Goal: Find specific fact: Find specific fact

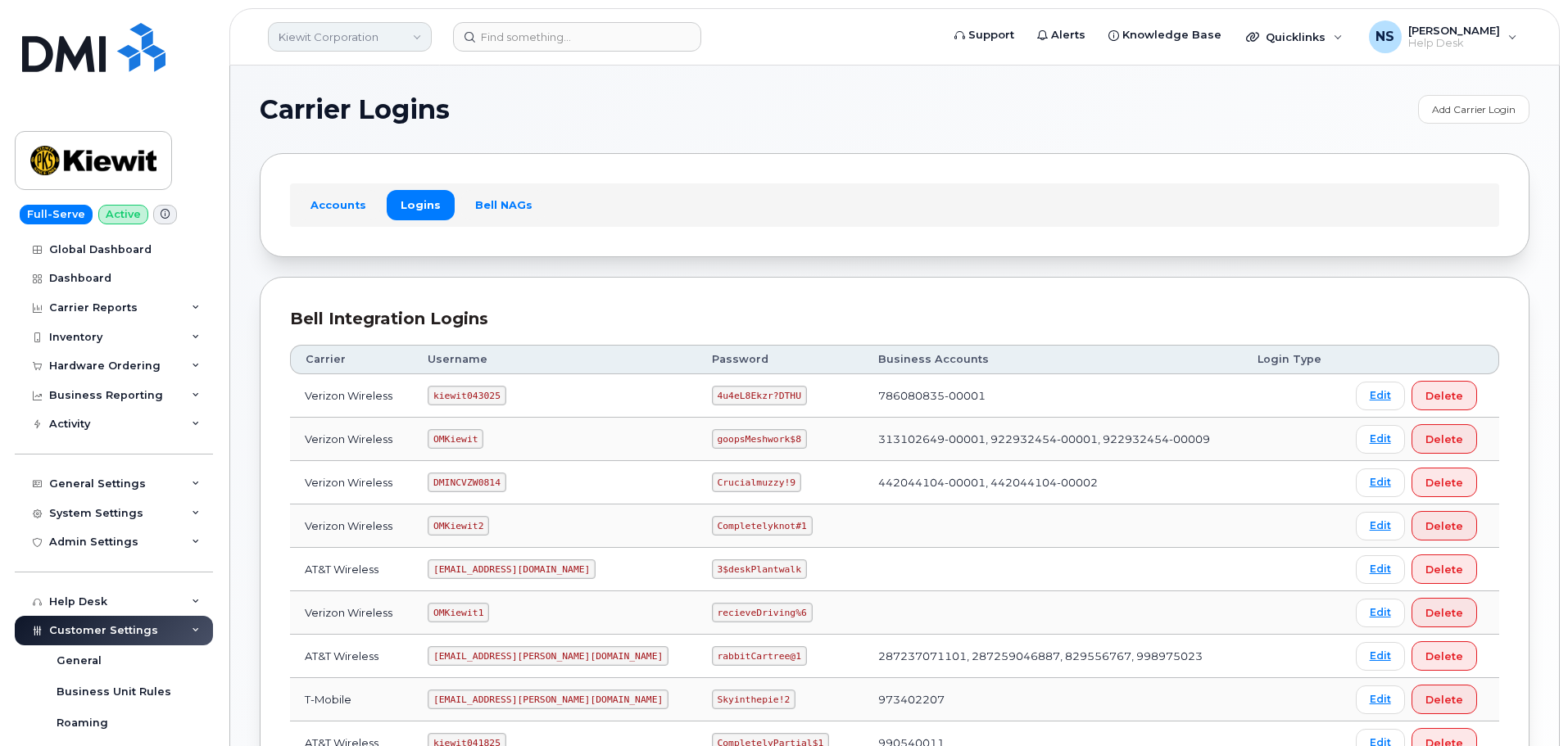
click at [361, 31] on link "Kiewit Corporation" at bounding box center [349, 37] width 164 height 30
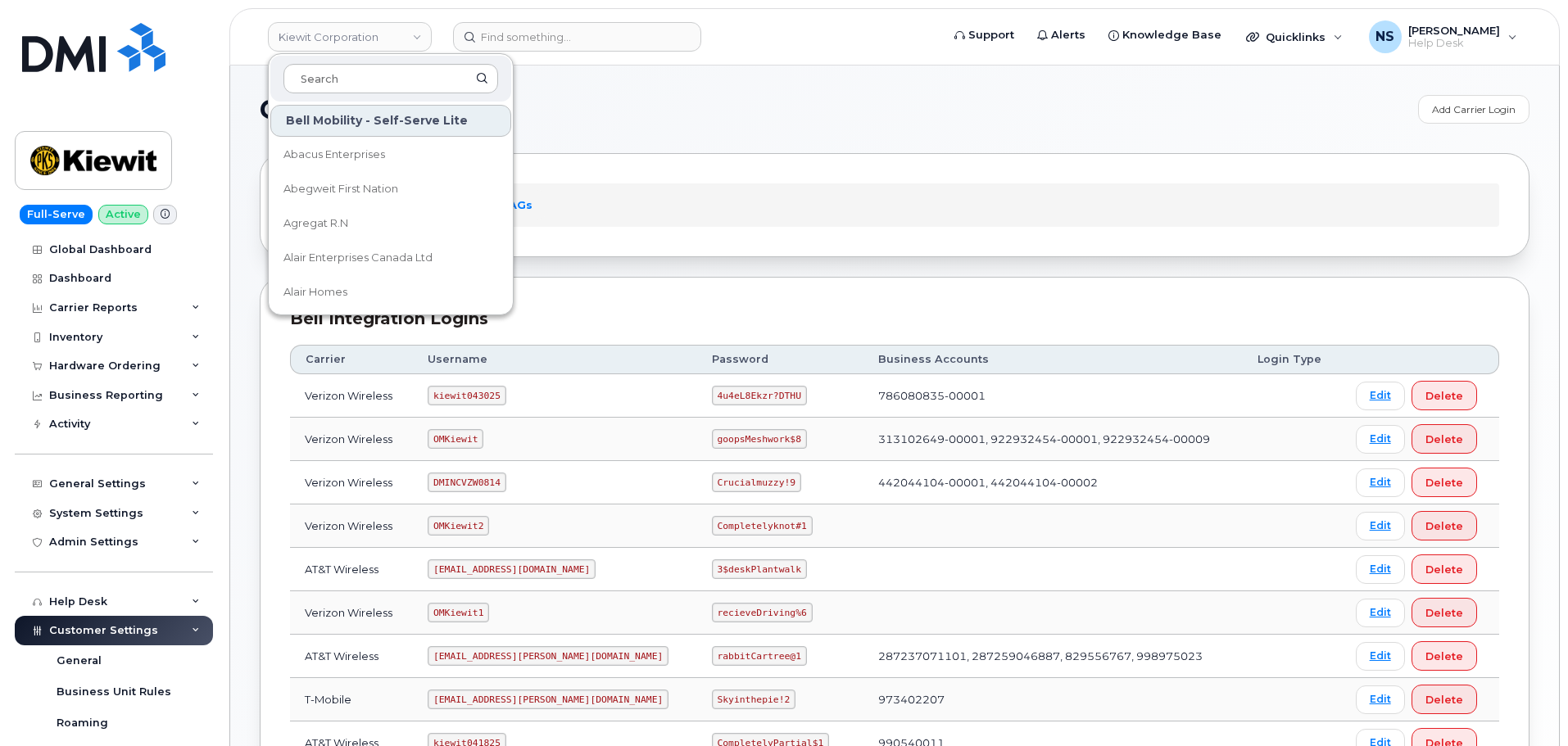
drag, startPoint x: 345, startPoint y: 81, endPoint x: 331, endPoint y: 3, distance: 79.2
click at [345, 81] on input at bounding box center [391, 79] width 215 height 30
click at [336, 77] on input at bounding box center [391, 79] width 215 height 30
click at [653, 97] on h1 "Carrier Logins" at bounding box center [834, 109] width 1150 height 26
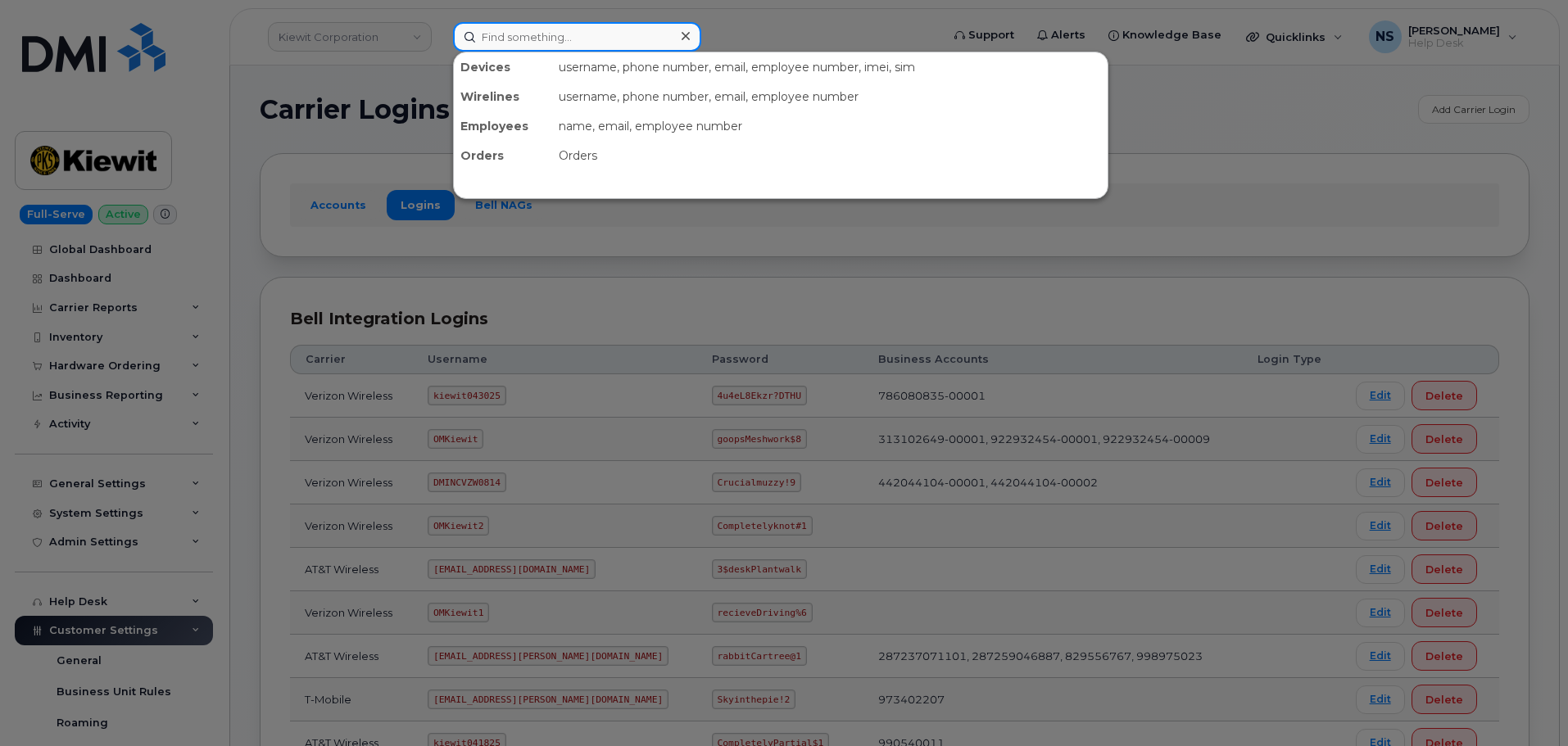
click at [559, 35] on input at bounding box center [577, 37] width 248 height 30
paste input "5874370857"
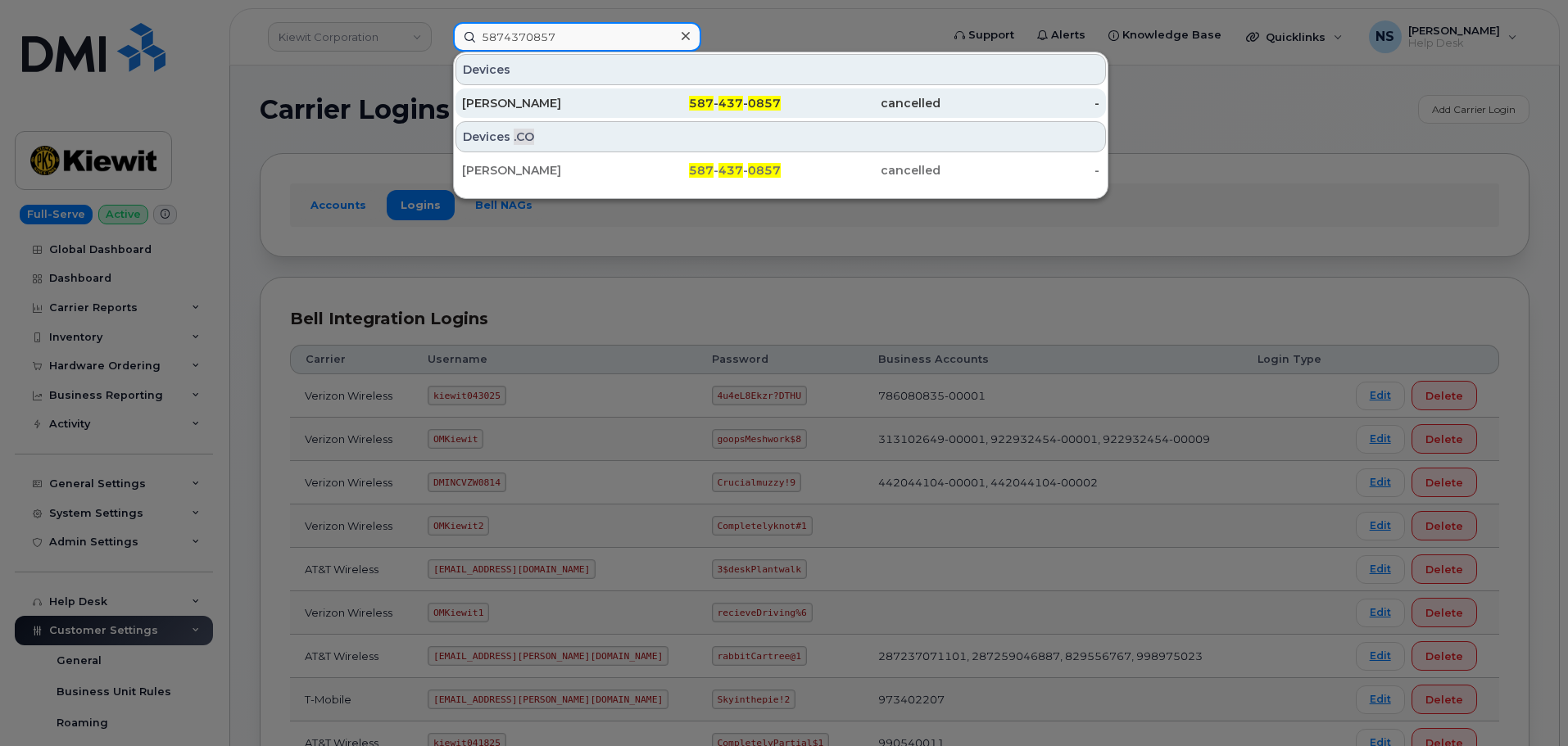
type input "5874370857"
click at [581, 109] on div "Margaret Stuart" at bounding box center [542, 104] width 159 height 17
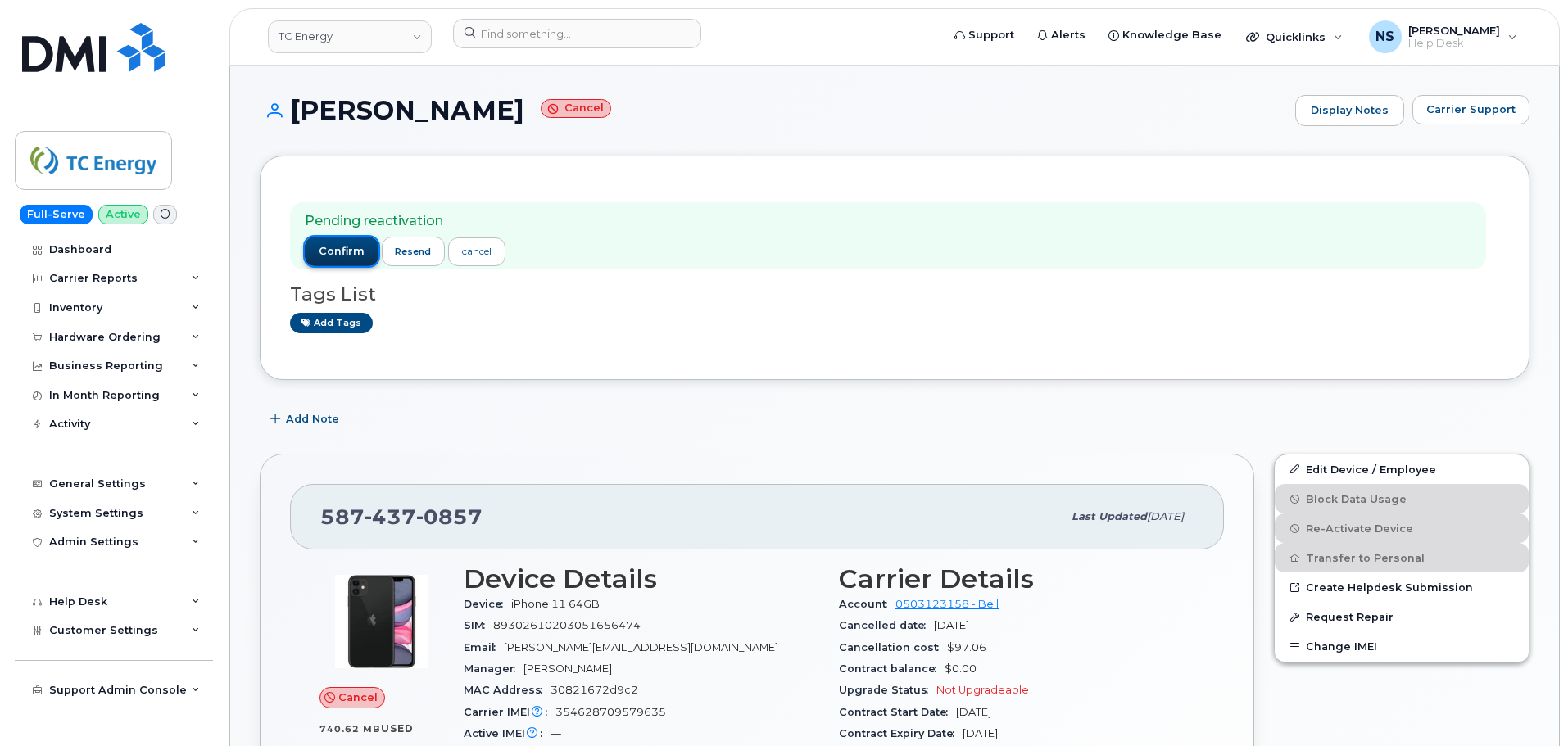
click at [352, 248] on span "confirm" at bounding box center [342, 252] width 46 height 15
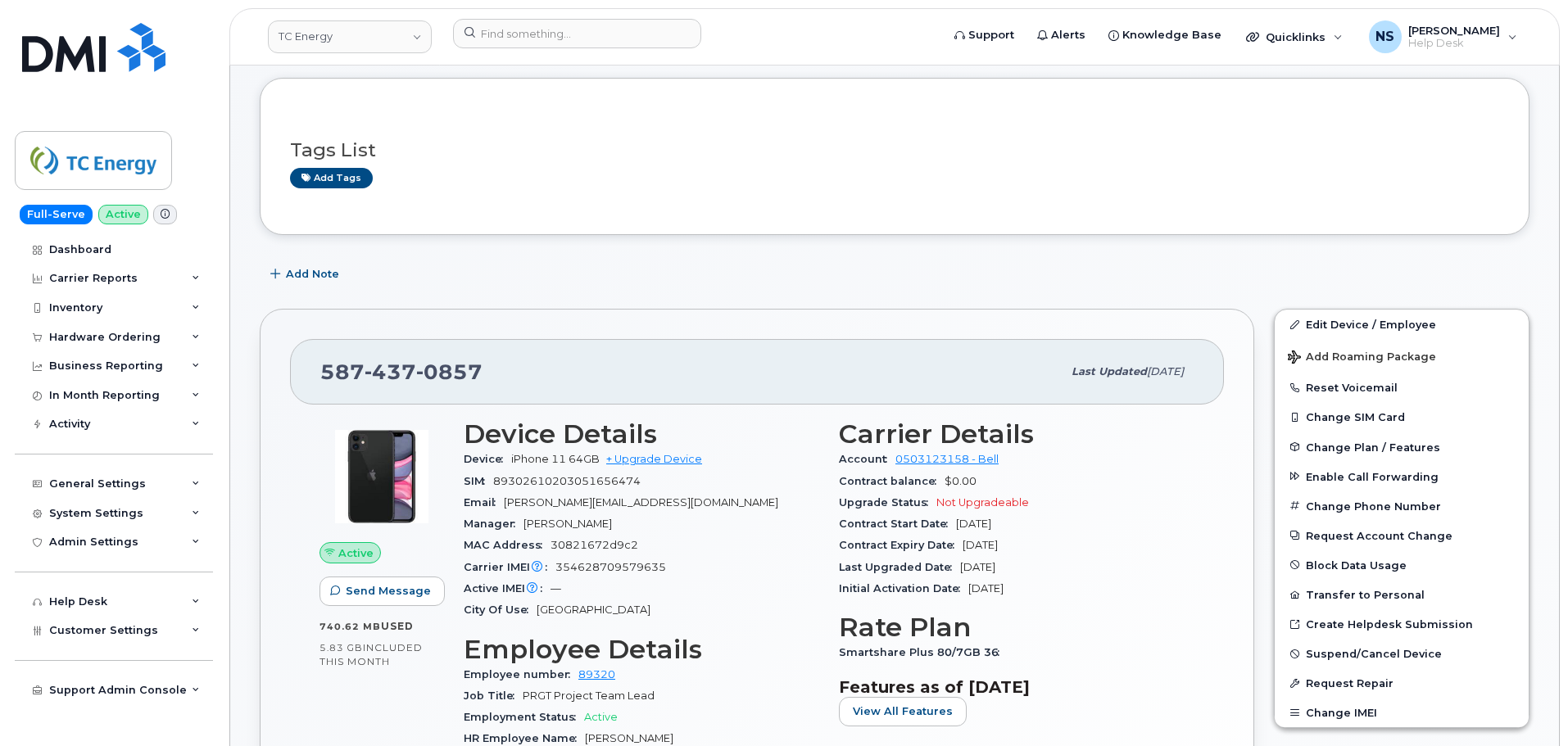
scroll to position [81, 0]
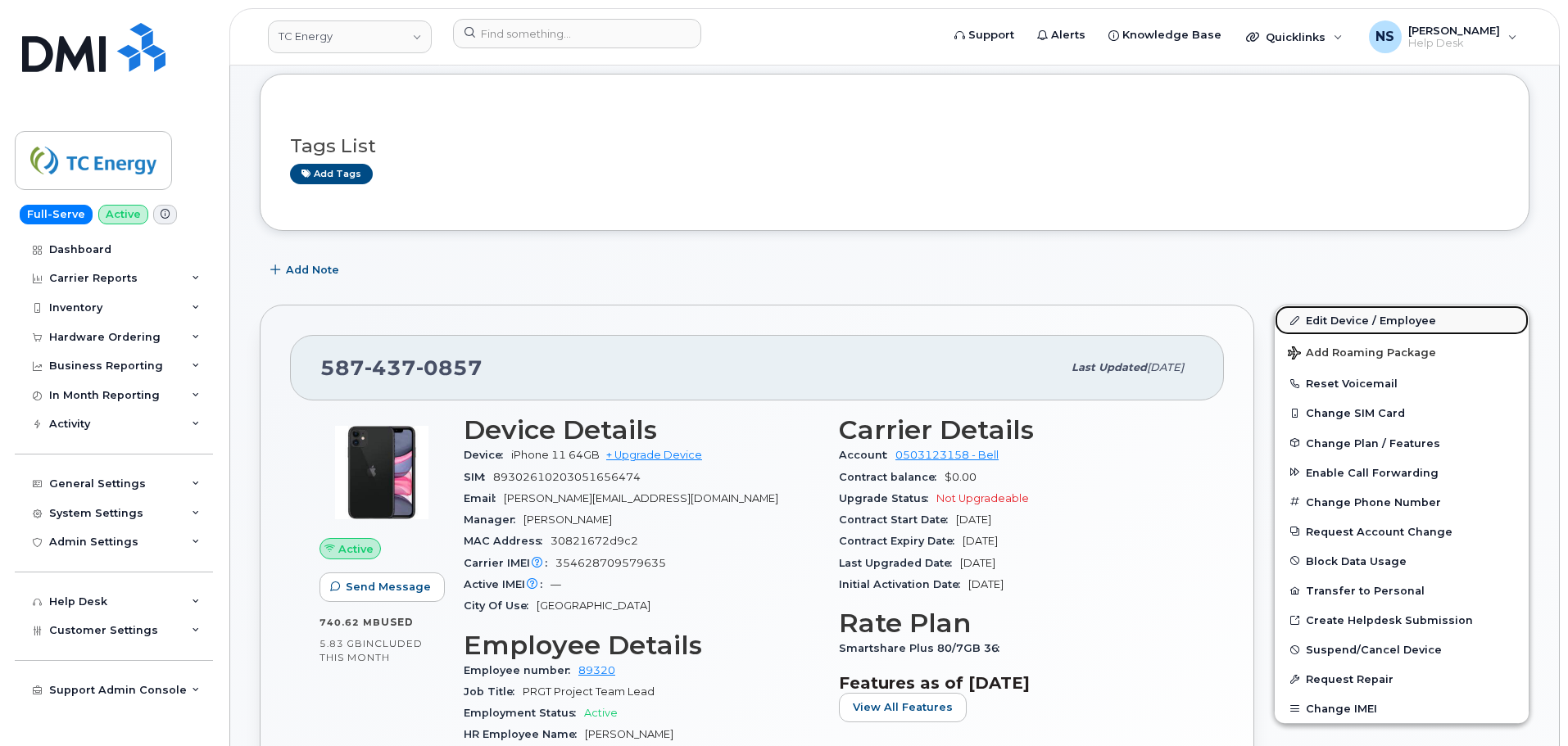
click at [1324, 320] on link "Edit Device / Employee" at bounding box center [1401, 320] width 254 height 30
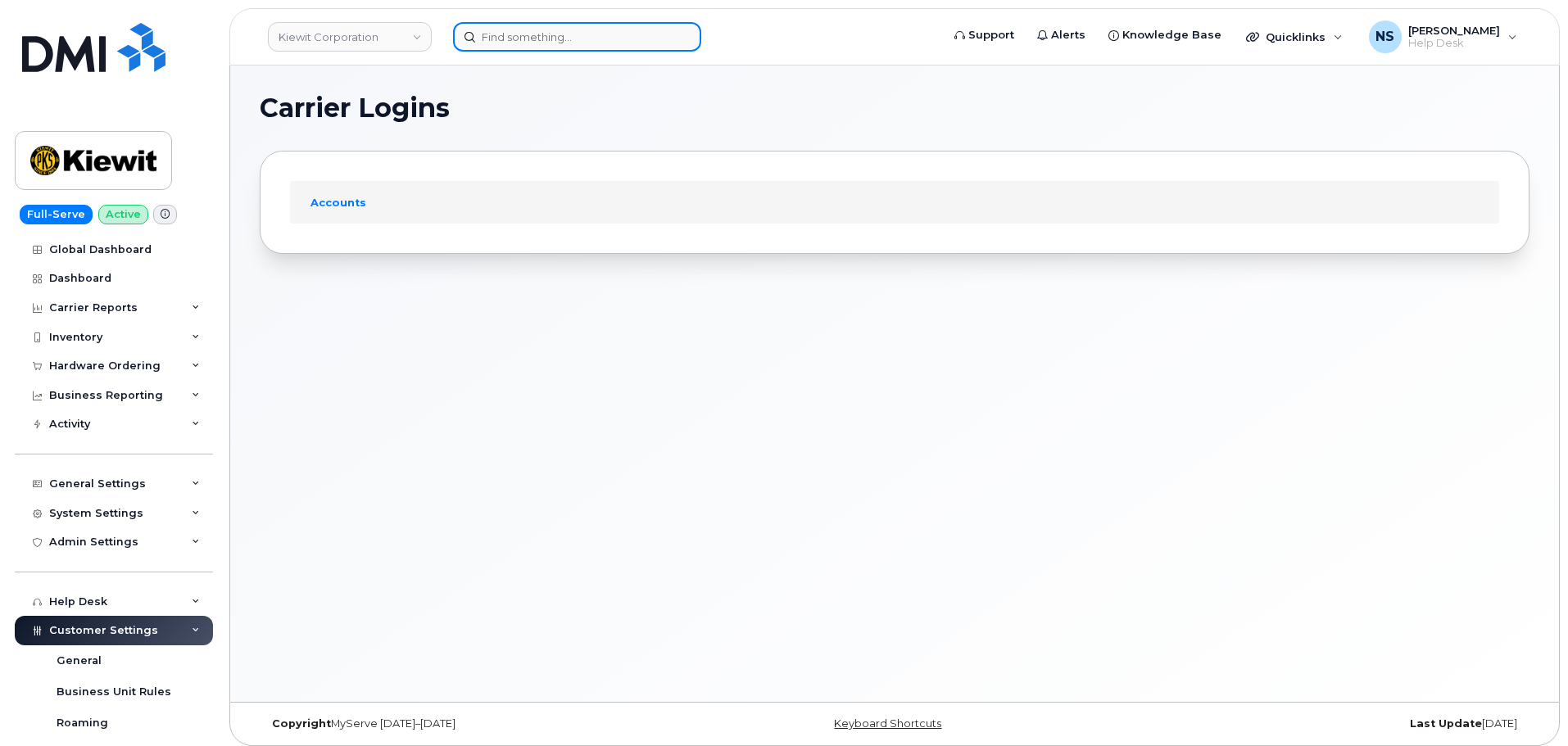
click at [505, 34] on input at bounding box center [577, 37] width 248 height 30
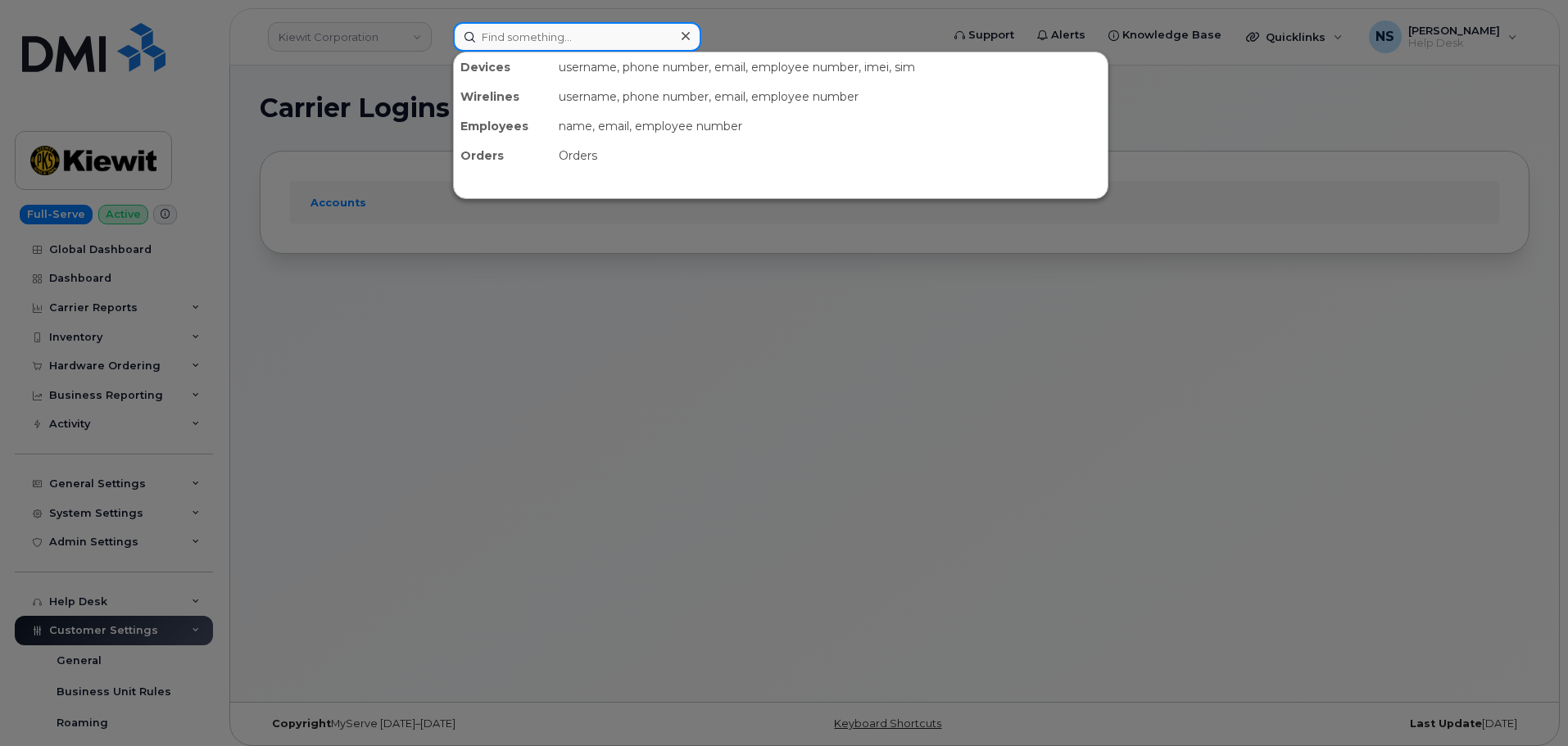
paste input "5874370857"
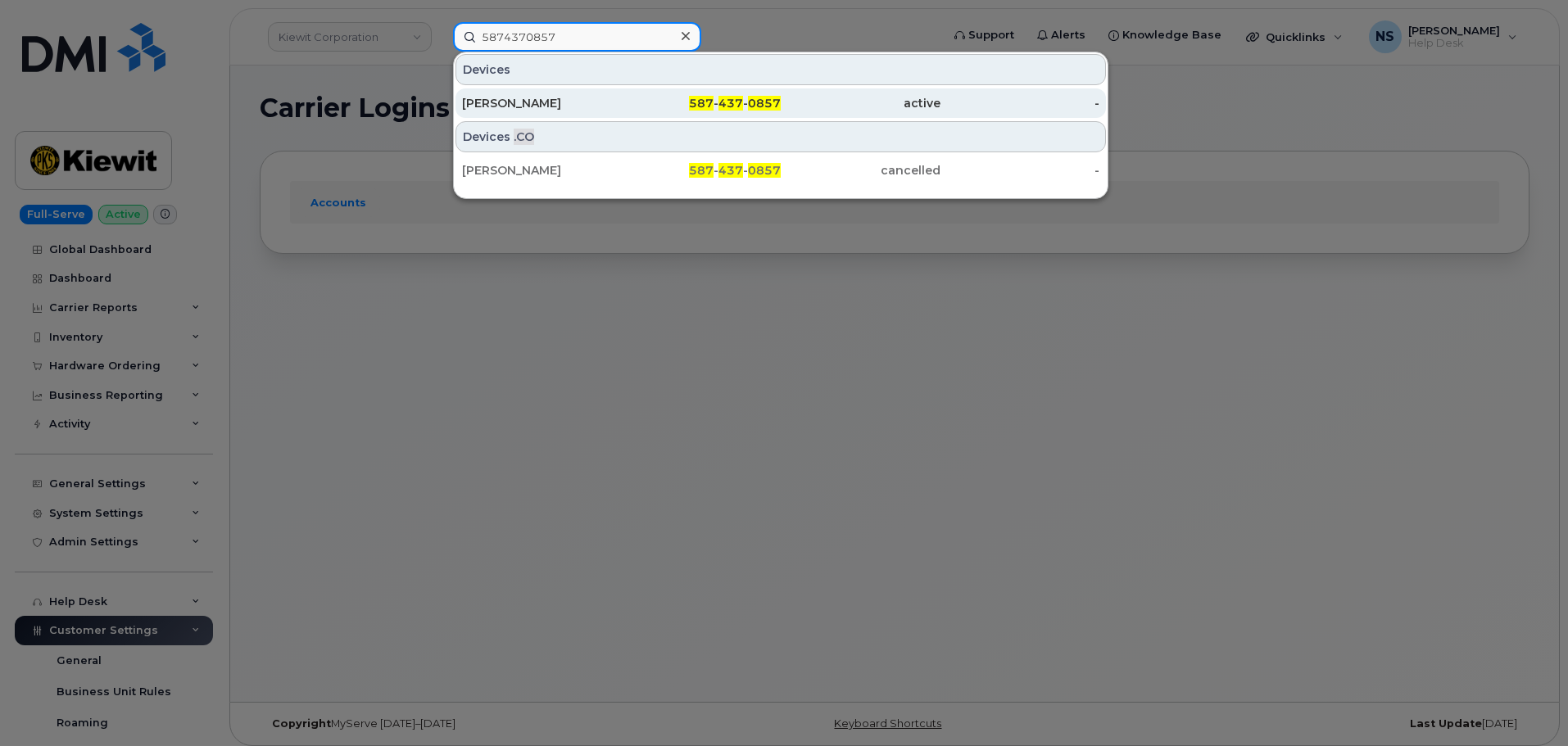
type input "5874370857"
click at [583, 105] on div "Margaret Stuart" at bounding box center [542, 104] width 159 height 17
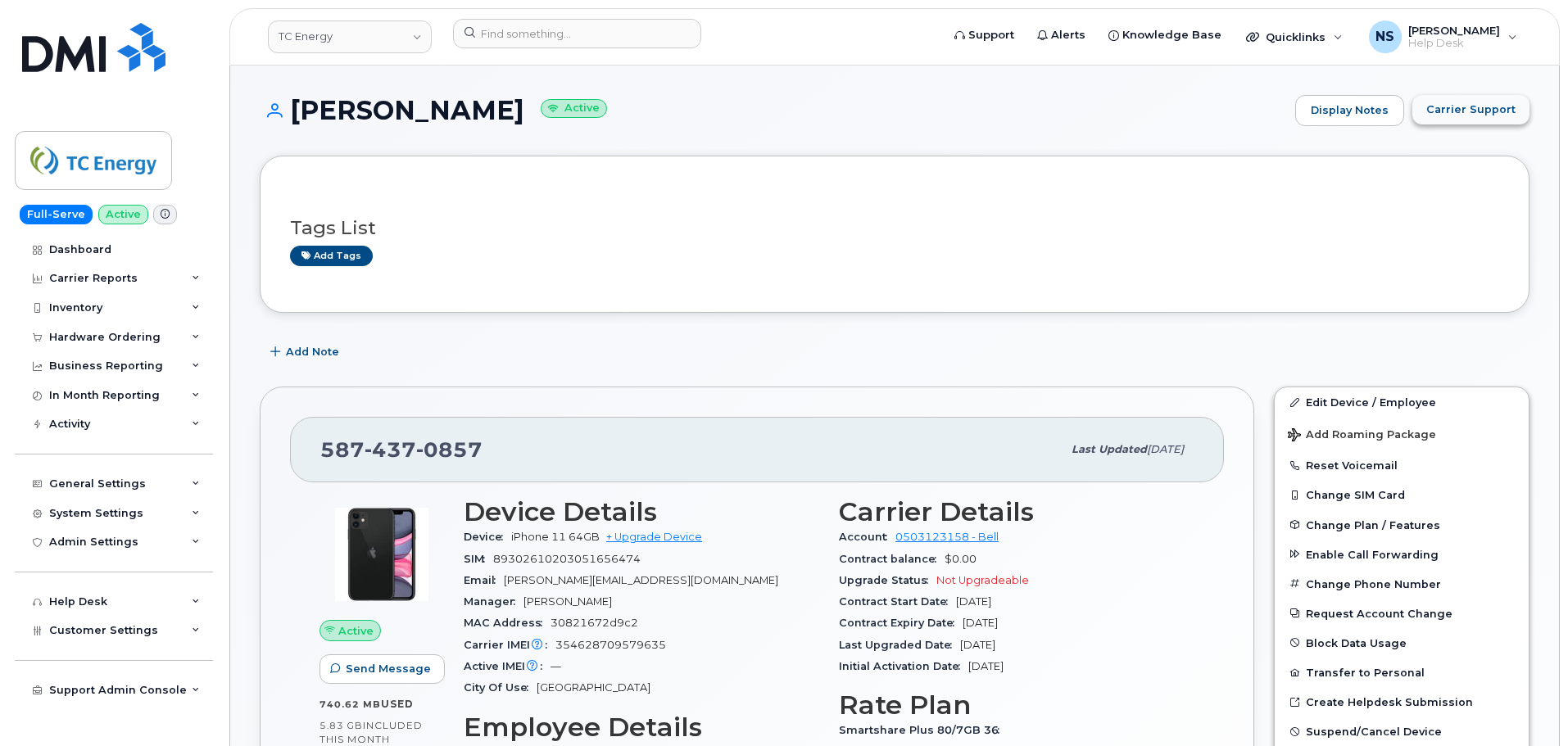
click at [1455, 105] on span "Carrier Support" at bounding box center [1471, 109] width 89 height 16
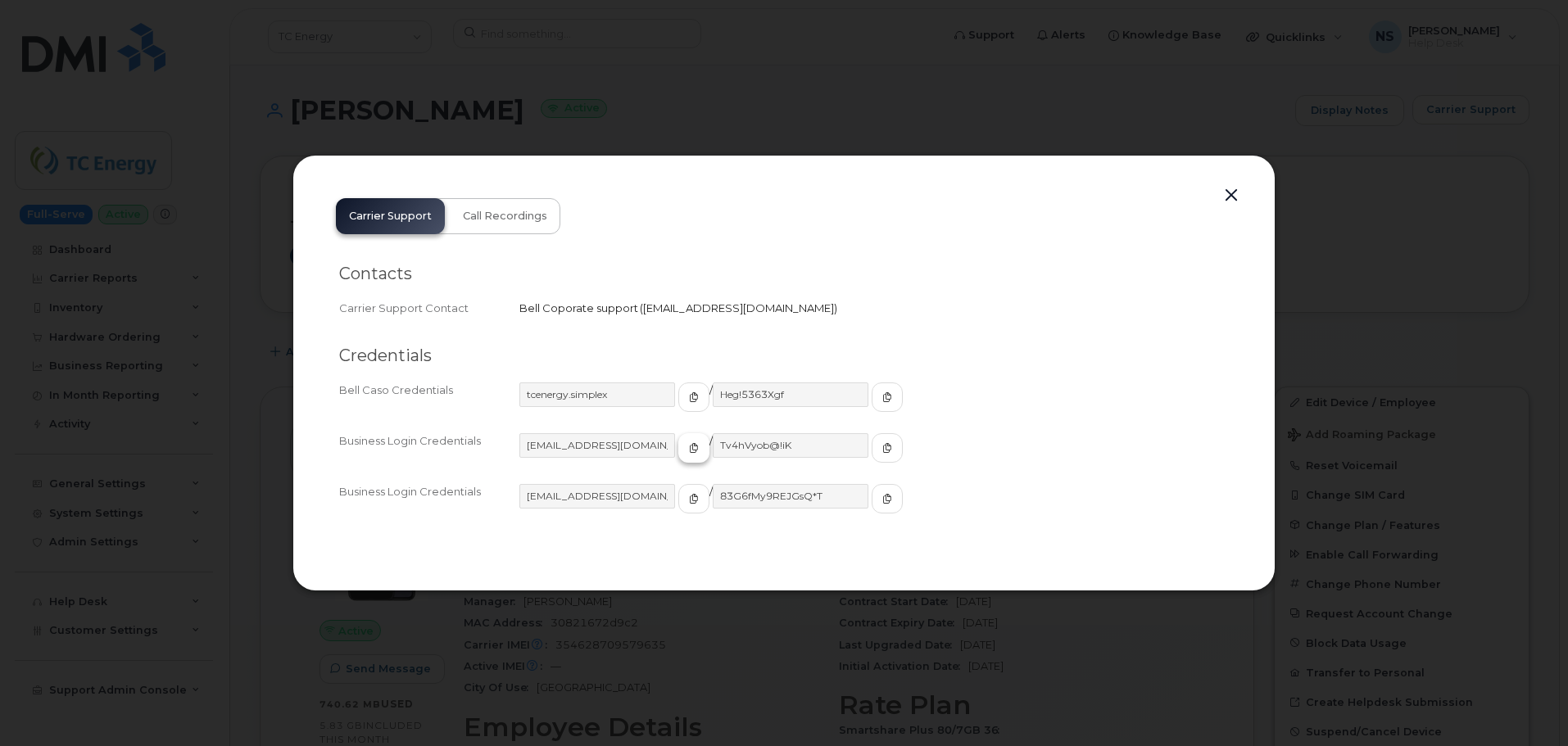
click at [678, 451] on button "button" at bounding box center [694, 448] width 31 height 30
click at [872, 451] on button "button" at bounding box center [887, 448] width 31 height 30
click at [1227, 180] on div "Carrier Support Call Recordings Contacts Carrier Support Contact Bell Coporate …" at bounding box center [784, 372] width 983 height 436
click at [1236, 190] on button "button" at bounding box center [1231, 195] width 25 height 23
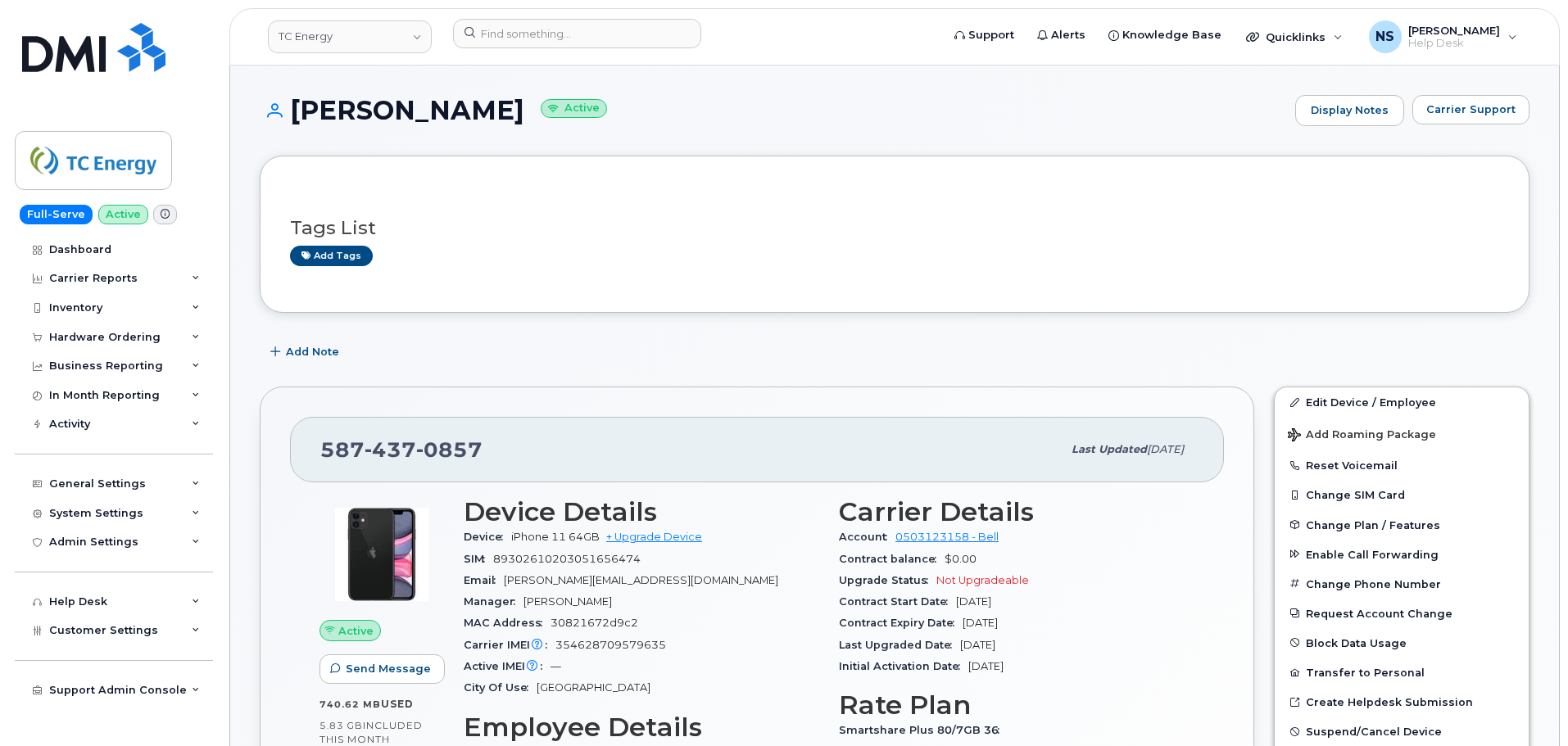
click at [390, 451] on span "437" at bounding box center [391, 449] width 52 height 25
click at [390, 450] on span "437" at bounding box center [391, 449] width 52 height 25
copy span "587 437 0857"
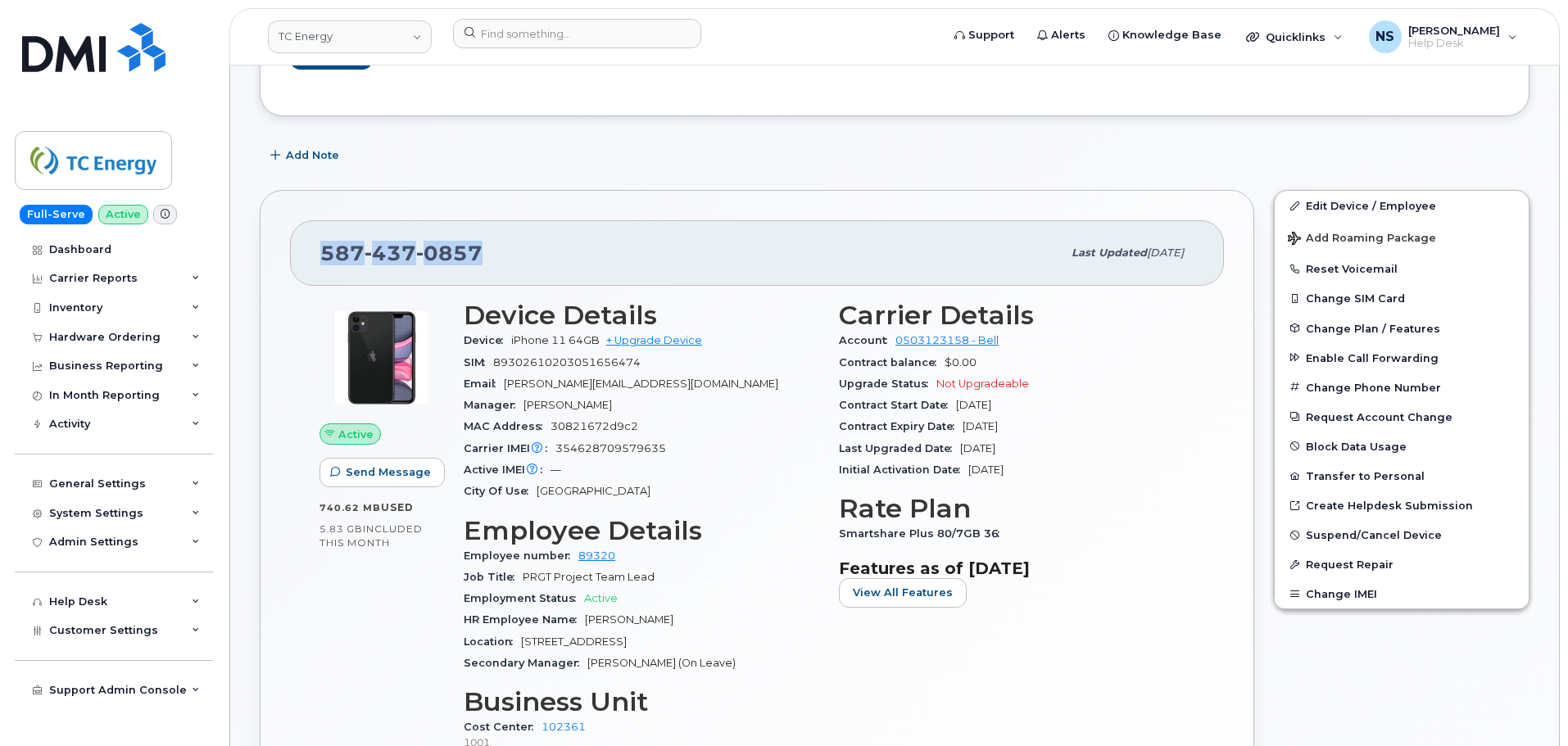
scroll to position [164, 0]
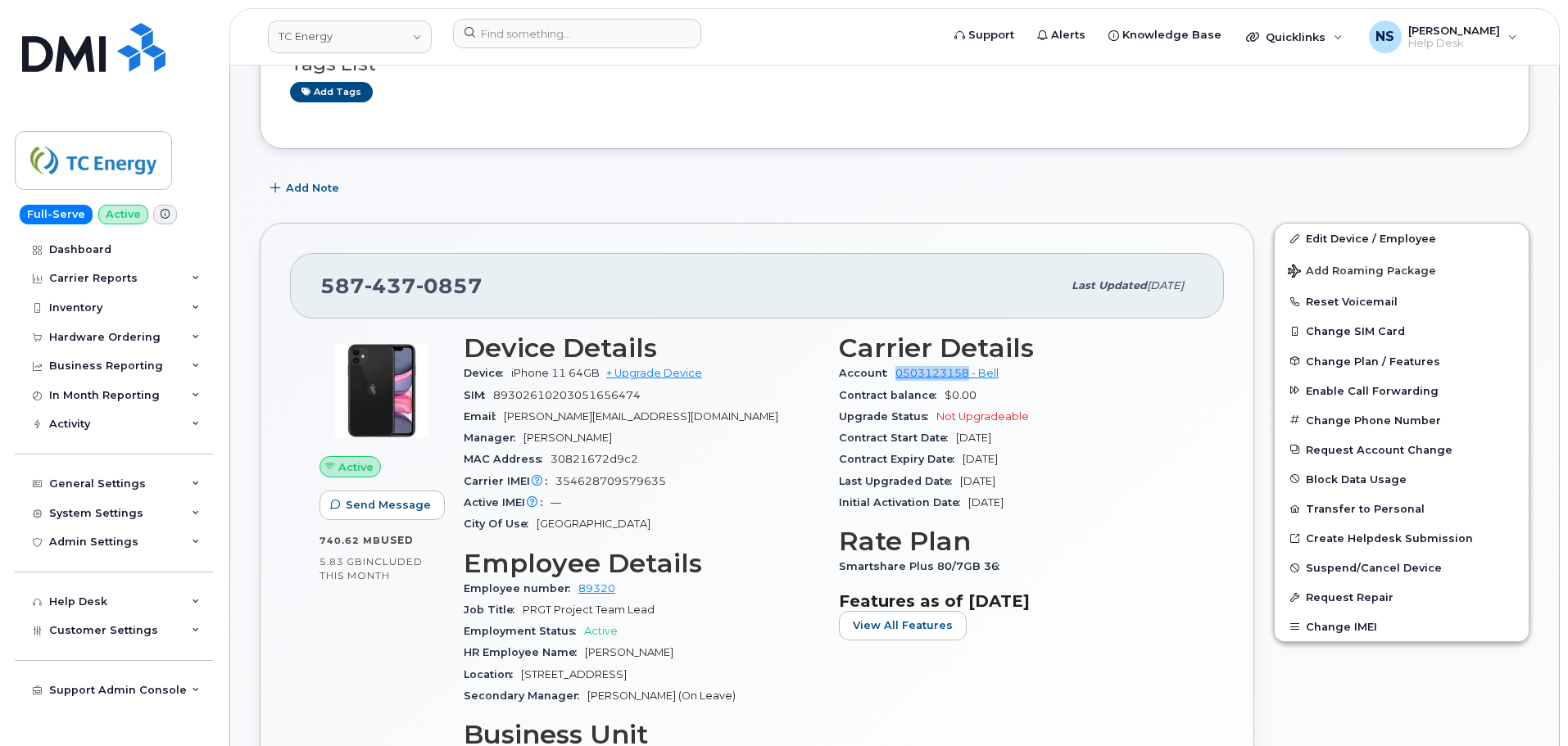
drag, startPoint x: 895, startPoint y: 374, endPoint x: 969, endPoint y: 380, distance: 74.2
click at [969, 380] on div "Account 0503123158 - Bell" at bounding box center [1017, 373] width 356 height 21
copy link "0503123158"
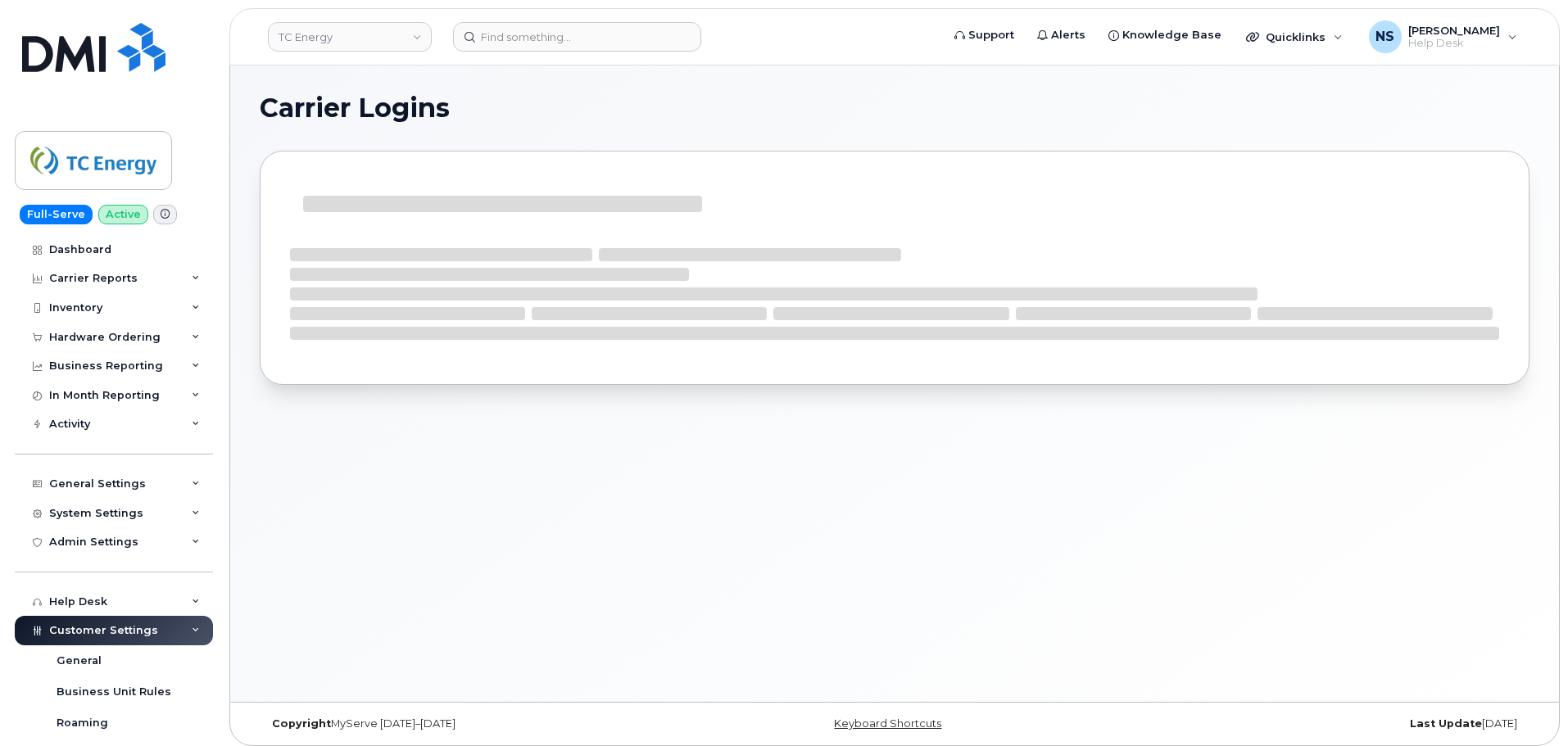
click at [588, 18] on header "TC Energy Support Alerts Knowledge Base Quicklinks Suspend / Cancel Device Chan…" at bounding box center [895, 37] width 1330 height 57
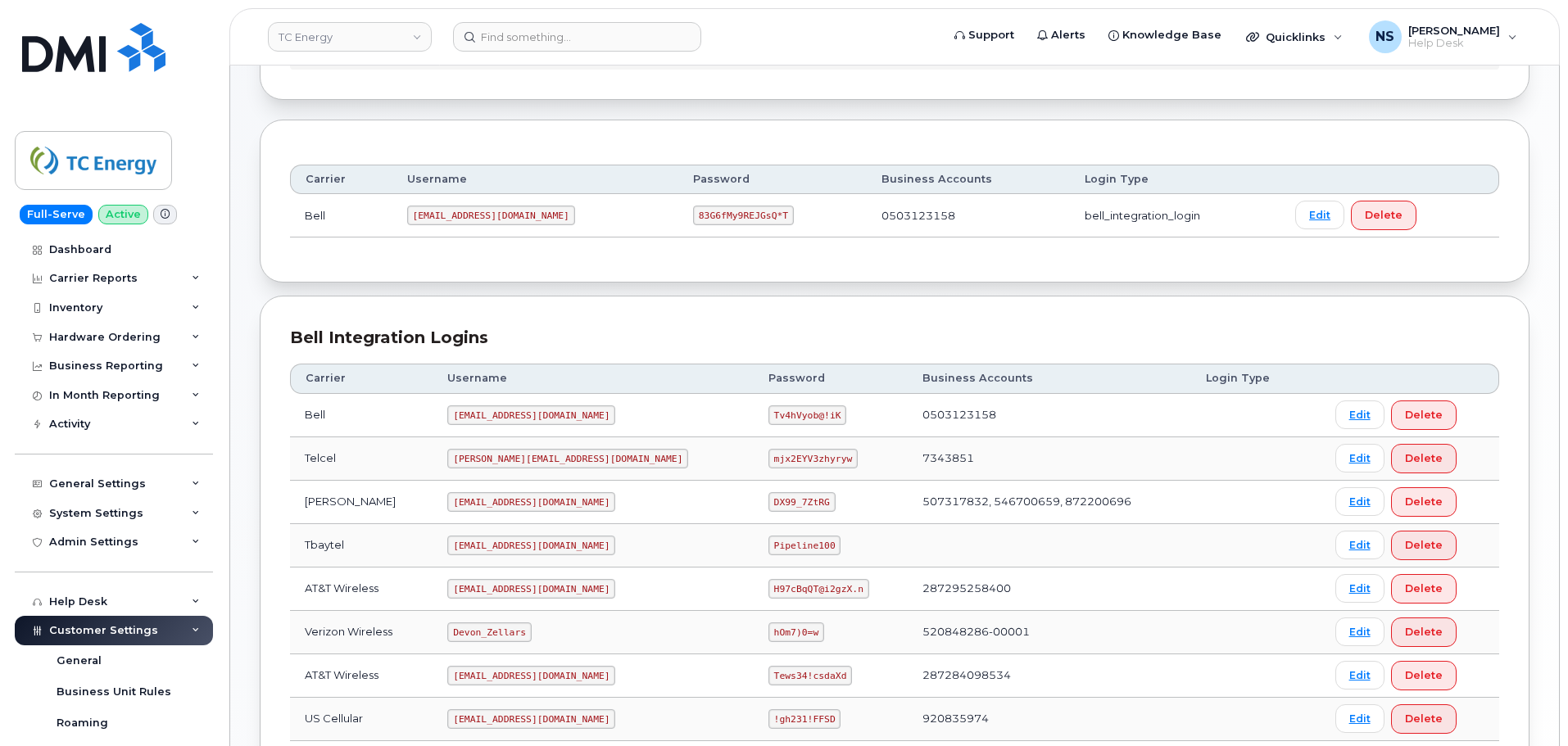
scroll to position [164, 0]
